Goal: Navigation & Orientation: Find specific page/section

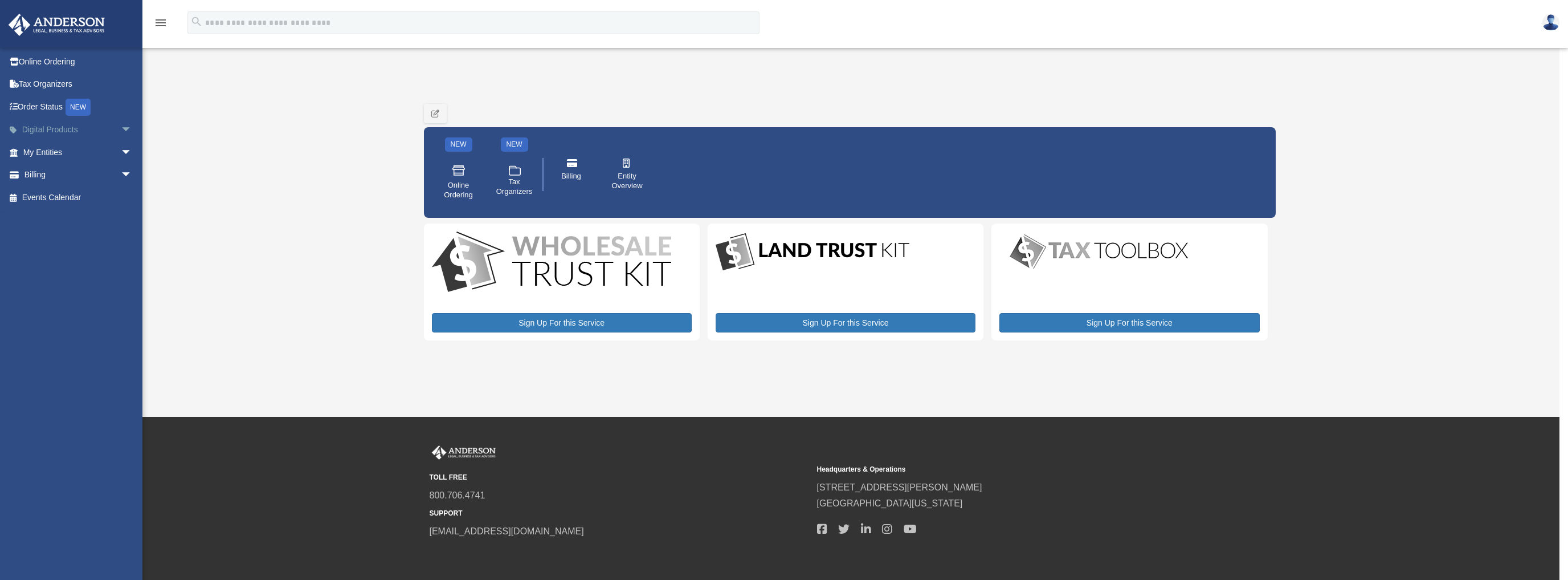
click at [82, 128] on link "Digital Products arrow_drop_down" at bounding box center [78, 130] width 141 height 23
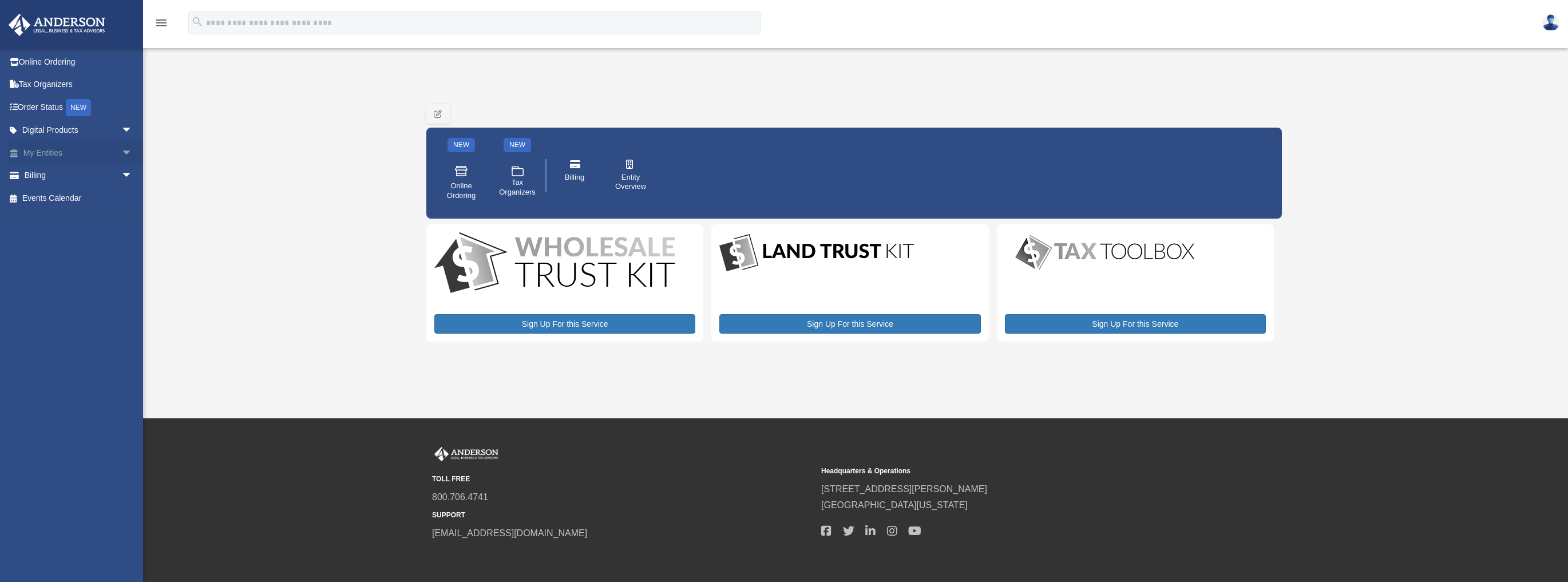
click at [122, 150] on span "arrow_drop_down" at bounding box center [133, 153] width 23 height 23
click at [122, 134] on span "arrow_drop_down" at bounding box center [133, 131] width 23 height 23
click at [122, 240] on span "arrow_drop_down" at bounding box center [133, 243] width 23 height 23
click at [92, 356] on link "Events Calendar" at bounding box center [79, 356] width 142 height 23
